Goal: Task Accomplishment & Management: Use online tool/utility

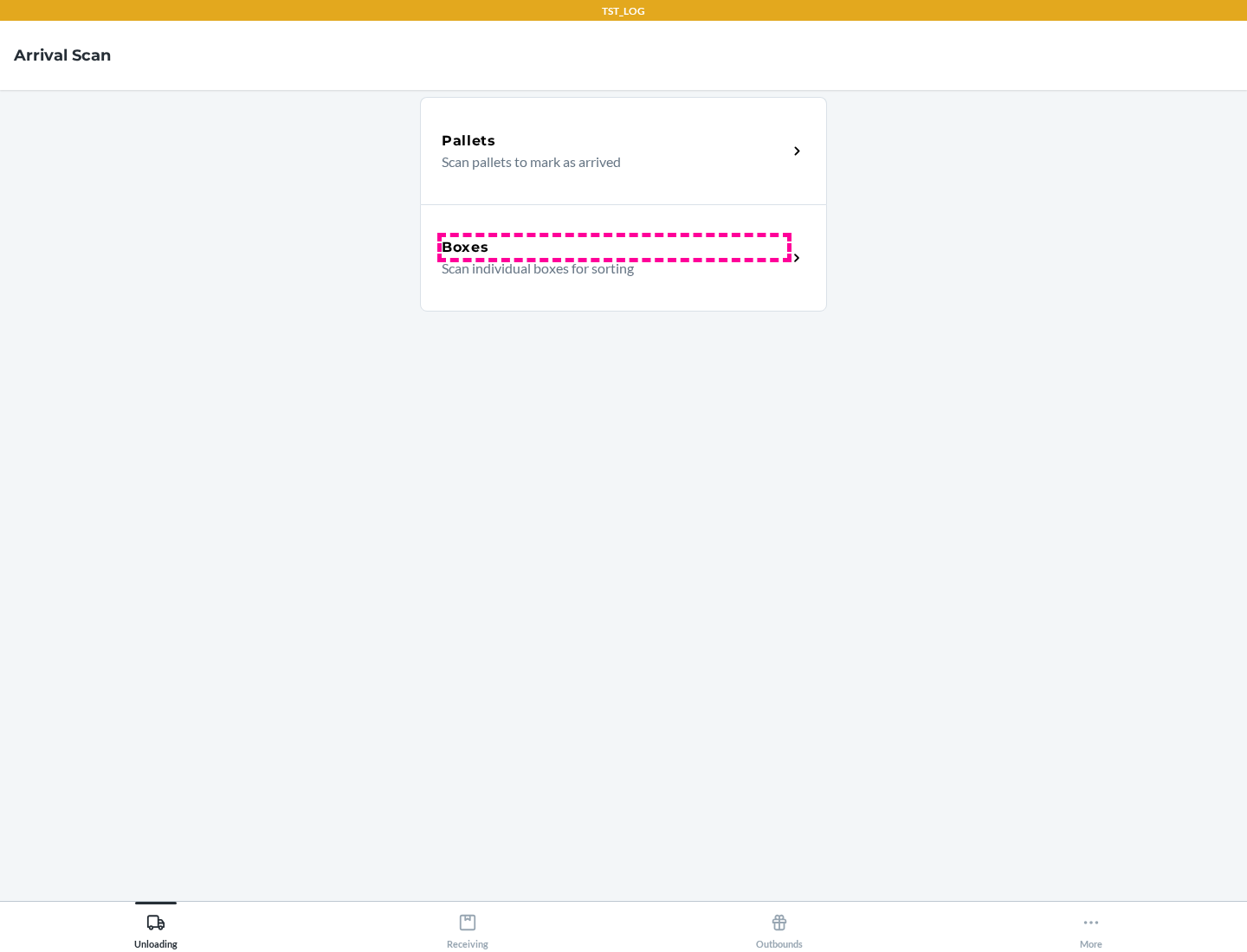
click at [614, 247] on div "Boxes" at bounding box center [615, 247] width 346 height 21
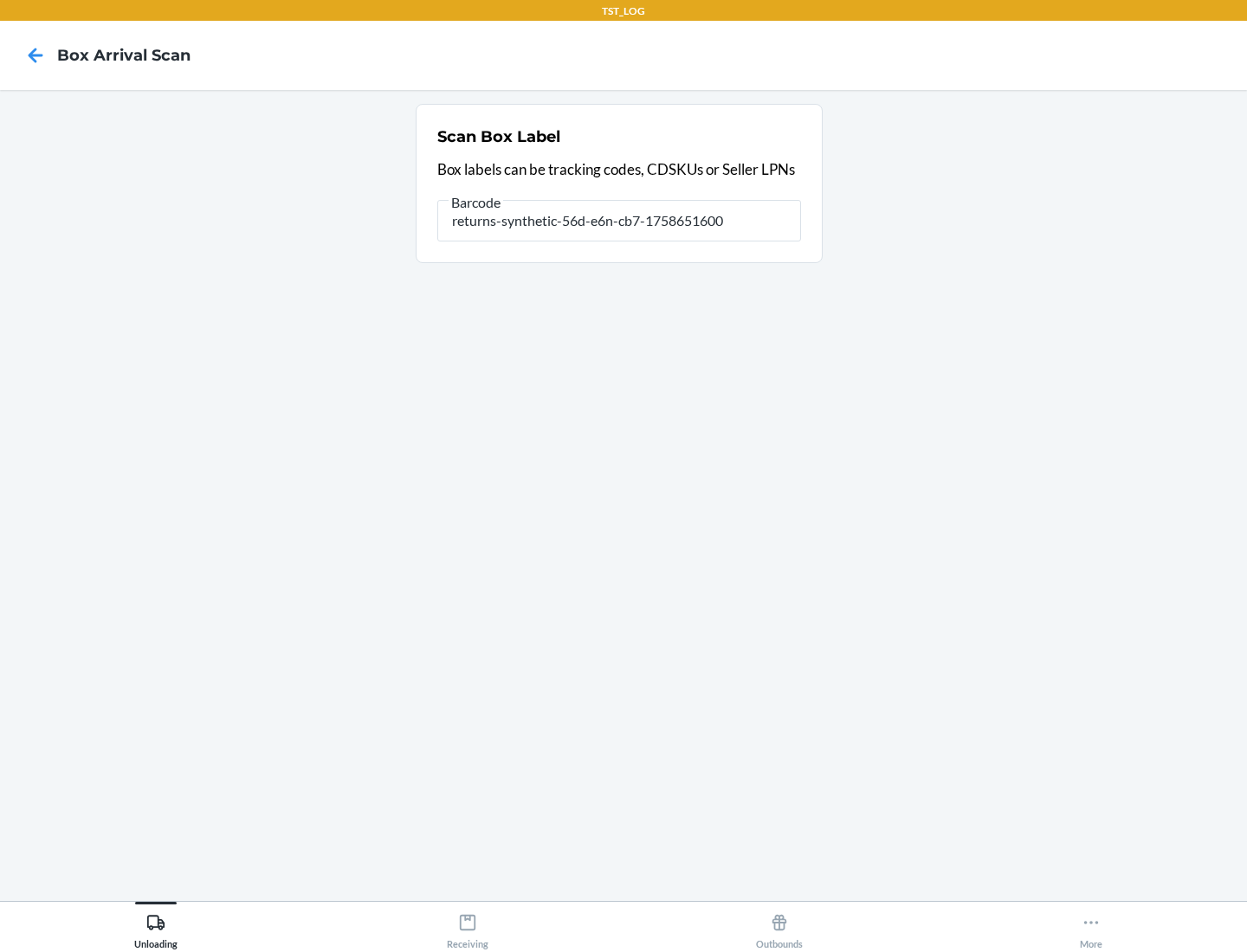
type input "returns-synthetic-56d-e6n-cb7-1758651600"
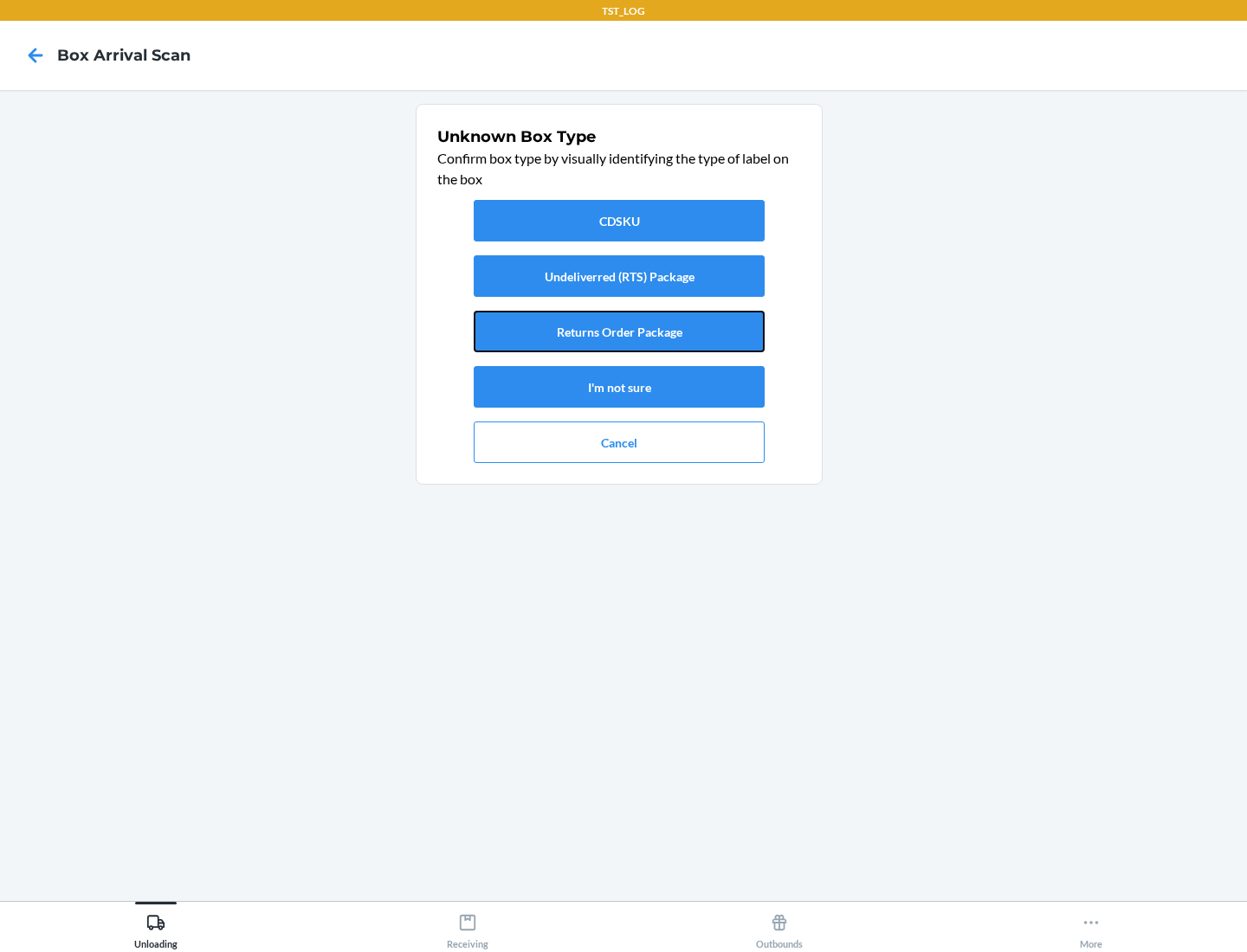
click at [620, 332] on button "Returns Order Package" at bounding box center [619, 332] width 291 height 42
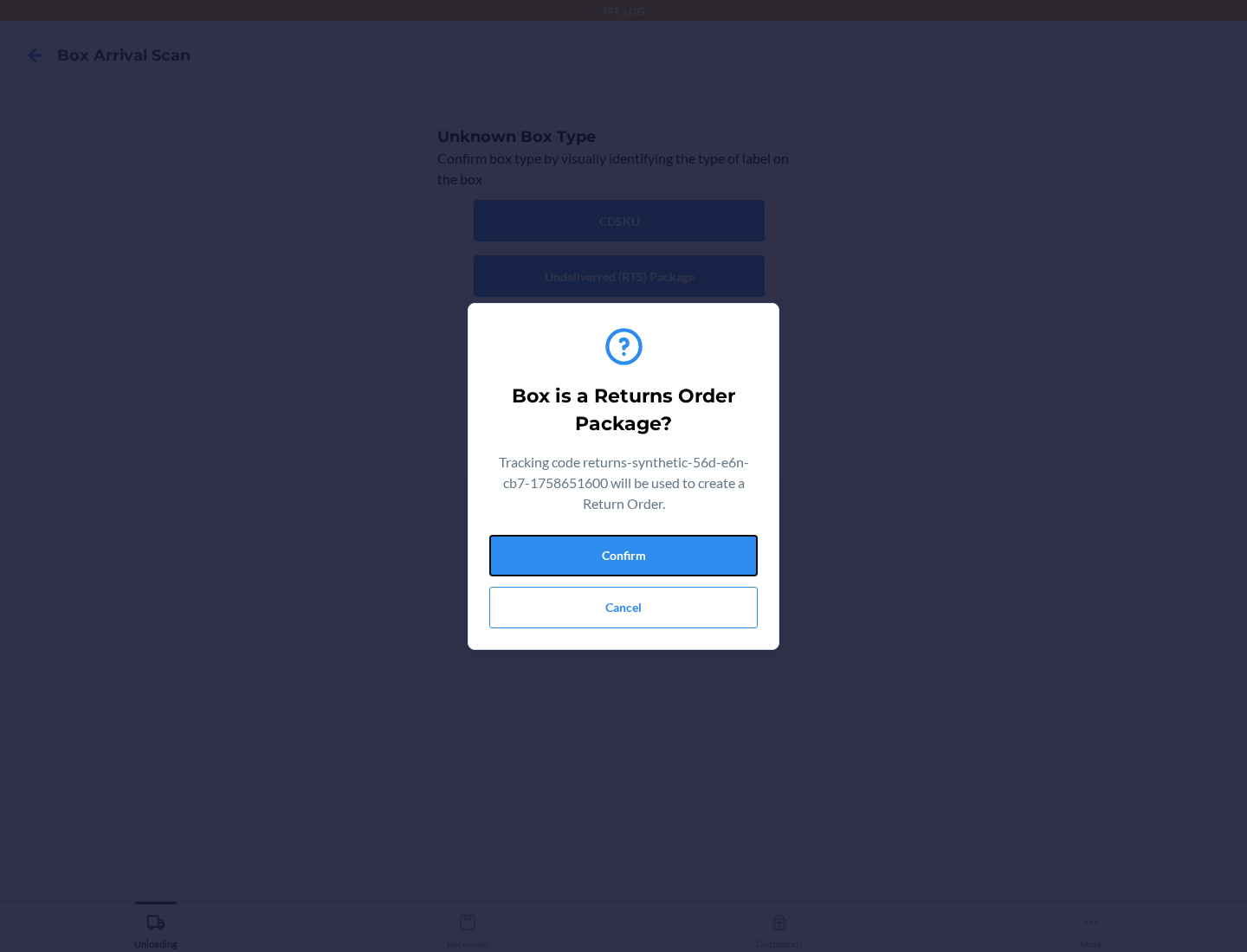
click at [624, 555] on button "Confirm" at bounding box center [624, 556] width 268 height 42
